Goal: Transaction & Acquisition: Purchase product/service

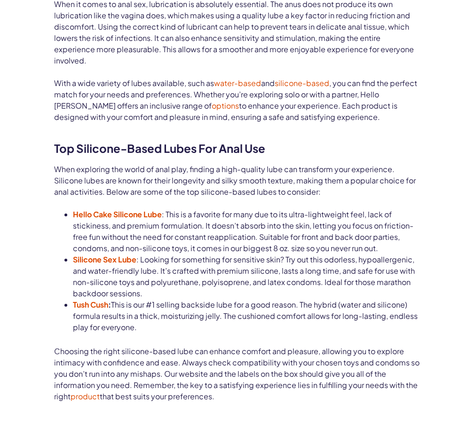
scroll to position [470, 0]
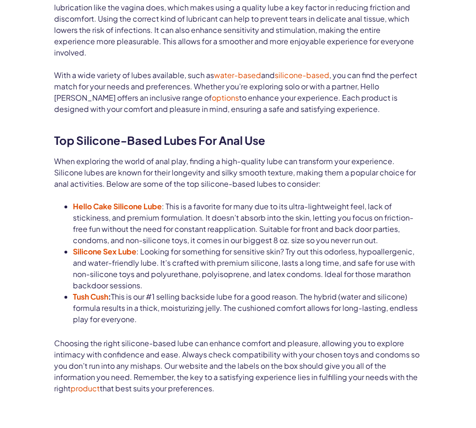
click at [260, 189] on span "When exploring the world of anal play, finding a high-quality lube can transfor…" at bounding box center [235, 172] width 362 height 32
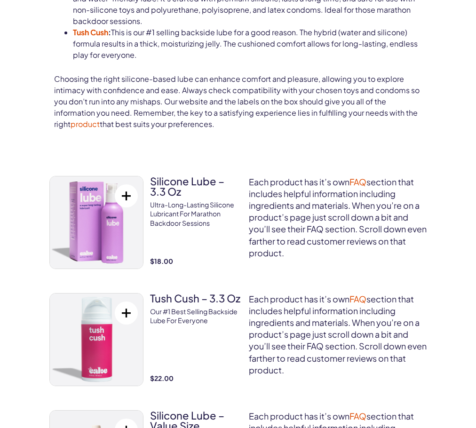
scroll to position [753, 0]
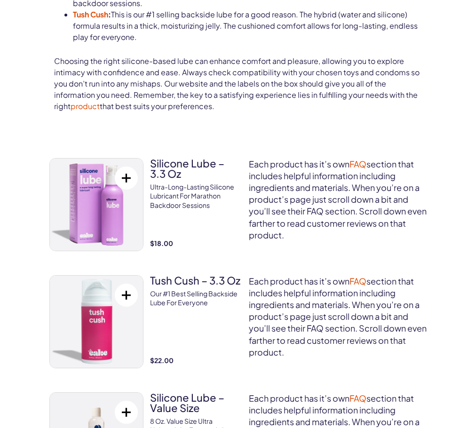
click at [266, 42] on span "This is our #1 selling backside lube for a good reason. The hybrid (water and s…" at bounding box center [245, 25] width 345 height 32
click at [382, 42] on span "This is our #1 selling backside lube for a good reason. The hybrid (water and s…" at bounding box center [245, 25] width 345 height 32
click at [347, 42] on span "This is our #1 selling backside lube for a good reason. The hybrid (water and s…" at bounding box center [245, 25] width 345 height 32
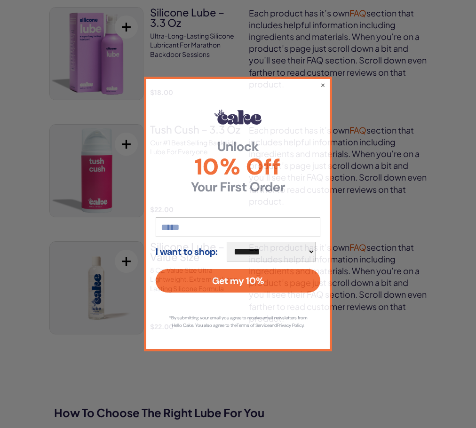
scroll to position [941, 0]
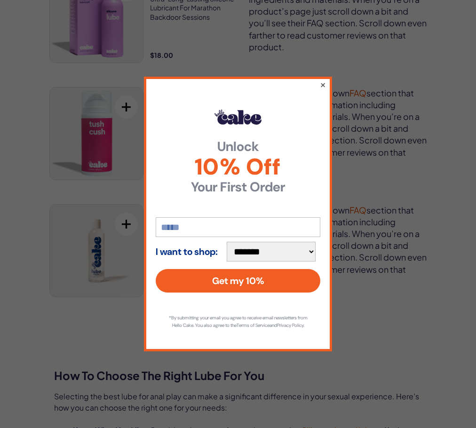
click at [324, 80] on button "×" at bounding box center [323, 84] width 6 height 11
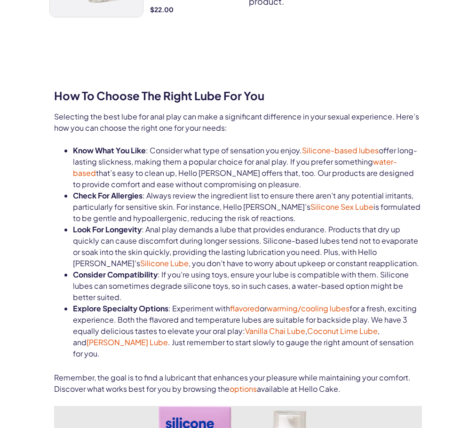
scroll to position [1223, 0]
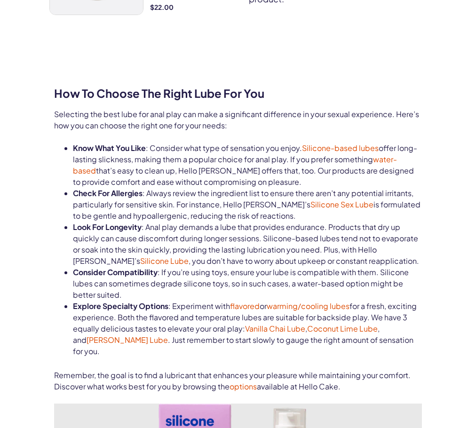
click at [246, 188] on li "Know What You Like : Consider what type of sensation you enjoy. Silicone-based …" at bounding box center [247, 165] width 349 height 45
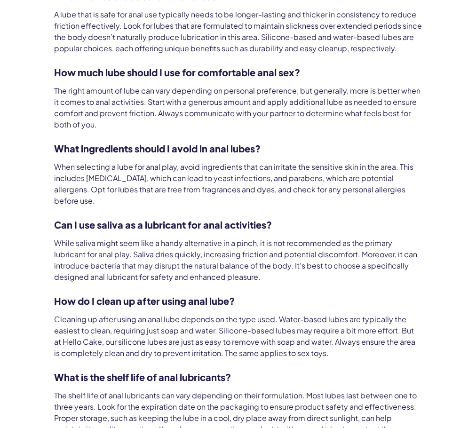
scroll to position [2729, 0]
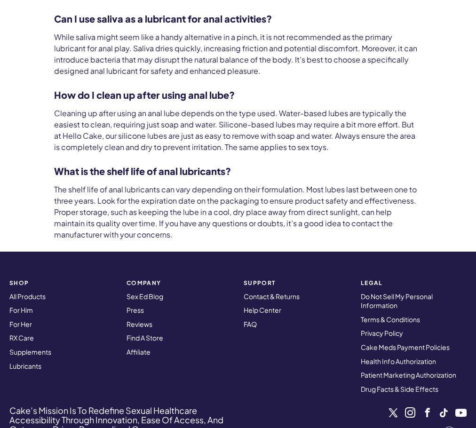
scroll to position [2964, 0]
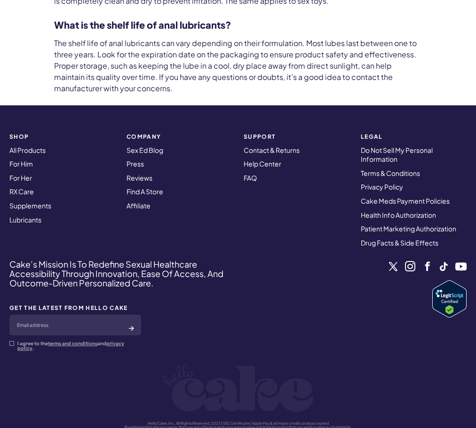
scroll to position [3152, 0]
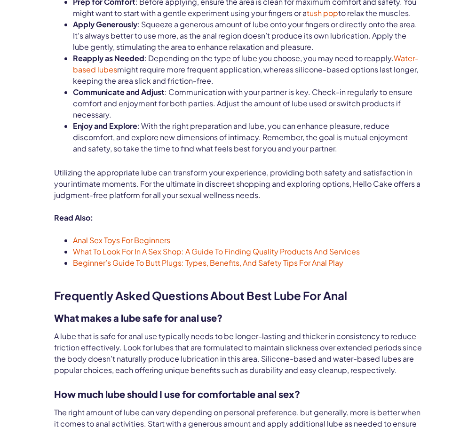
scroll to position [2399, 0]
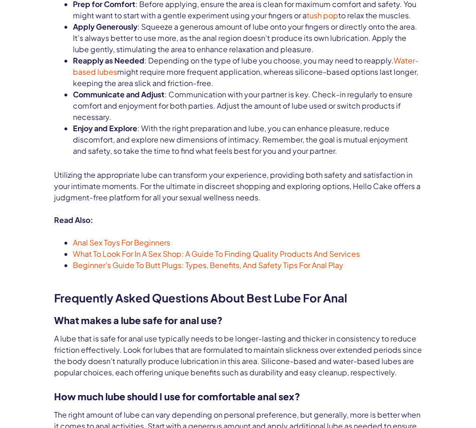
click at [213, 21] on li "Prep for Comfort : Before applying, ensure the area is clean for maximum comfor…" at bounding box center [247, 10] width 349 height 23
click at [221, 55] on li "Apply Generously : Squeeze a generous amount of lube onto your fingers or direc…" at bounding box center [247, 38] width 349 height 34
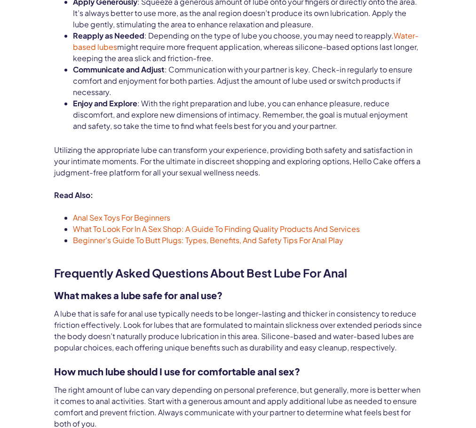
scroll to position [2541, 0]
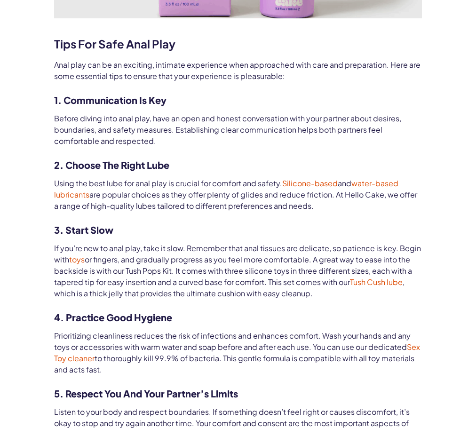
scroll to position [1929, 0]
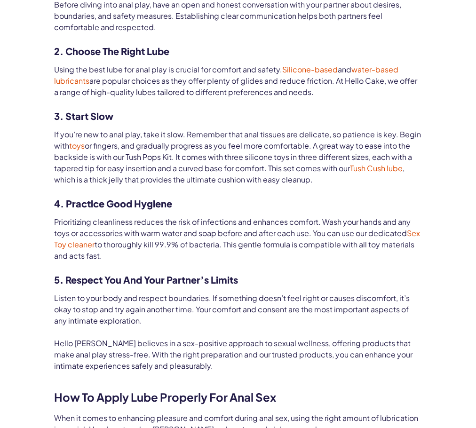
drag, startPoint x: 407, startPoint y: 233, endPoint x: 345, endPoint y: 246, distance: 63.5
click at [398, 86] on link "water-based lubricants" at bounding box center [226, 74] width 344 height 21
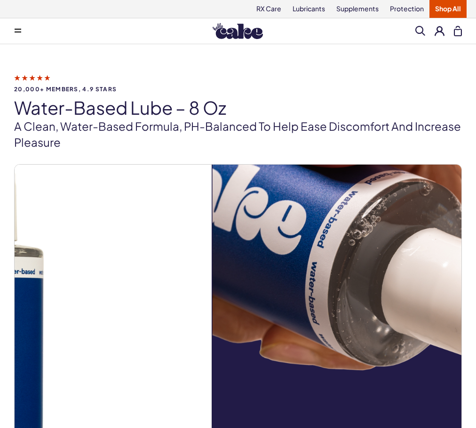
click at [42, 335] on div at bounding box center [238, 358] width 448 height 388
click at [352, 150] on p "A clean, water-based formula, pH-balanced to help ease discomfort and increase …" at bounding box center [238, 135] width 448 height 32
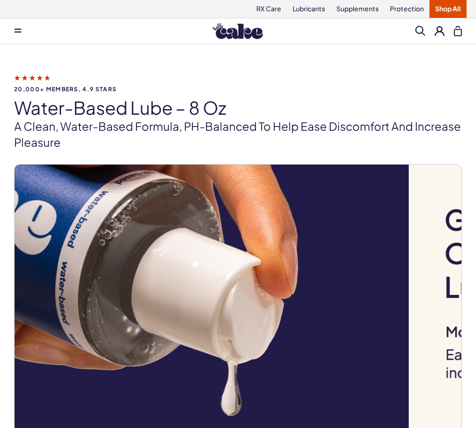
drag, startPoint x: 330, startPoint y: 165, endPoint x: 342, endPoint y: 213, distance: 49.4
click at [328, 150] on p "A clean, water-based formula, pH-balanced to help ease discomfort and increase …" at bounding box center [238, 135] width 448 height 32
click at [335, 150] on p "A clean, water-based formula, pH-balanced to help ease discomfort and increase …" at bounding box center [238, 135] width 448 height 32
